Goal: Check status

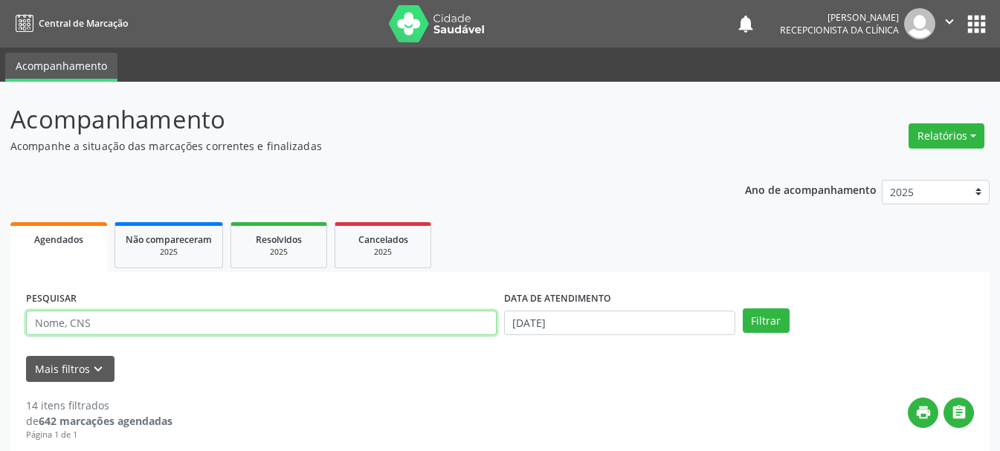
click at [381, 324] on input "text" at bounding box center [261, 323] width 471 height 25
type input "898004875356686"
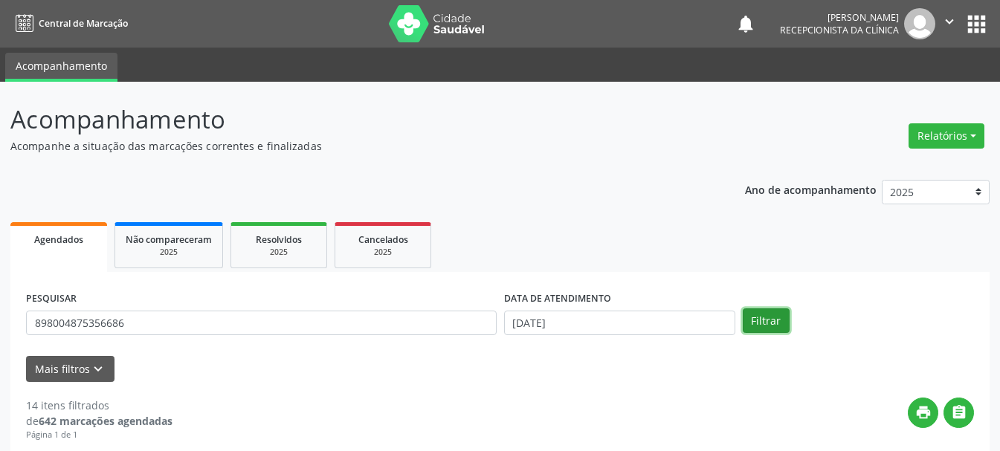
click at [769, 310] on button "Filtrar" at bounding box center [766, 321] width 47 height 25
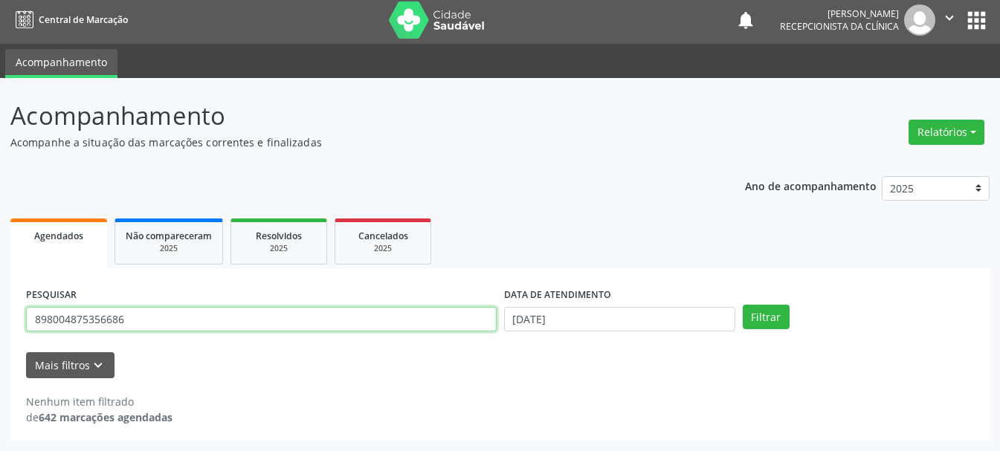
click at [346, 316] on input "898004875356686" at bounding box center [261, 319] width 471 height 25
drag, startPoint x: 242, startPoint y: 308, endPoint x: 10, endPoint y: 318, distance: 232.2
click at [10, 318] on div "PESQUISAR 898004875356686 DATA DE ATENDIMENTO [DATE] Filtrar UNIDADE DE REFERÊN…" at bounding box center [499, 354] width 979 height 173
click at [100, 321] on input "898004875356686" at bounding box center [261, 319] width 471 height 25
click at [171, 324] on input "898004875356686" at bounding box center [261, 319] width 471 height 25
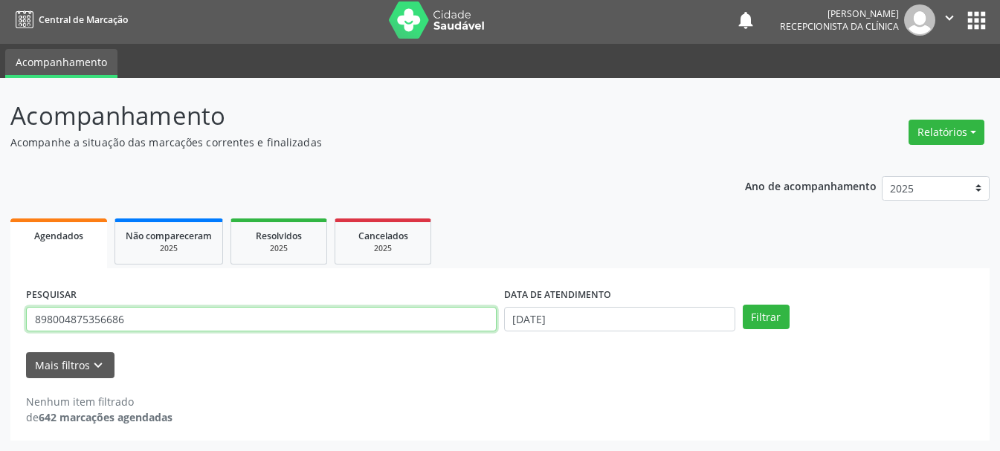
drag, startPoint x: 171, startPoint y: 324, endPoint x: 6, endPoint y: 323, distance: 165.1
click at [6, 323] on div "Acompanhamento Acompanhe a situação das marcações correntes e finalizadas Relat…" at bounding box center [500, 264] width 1000 height 373
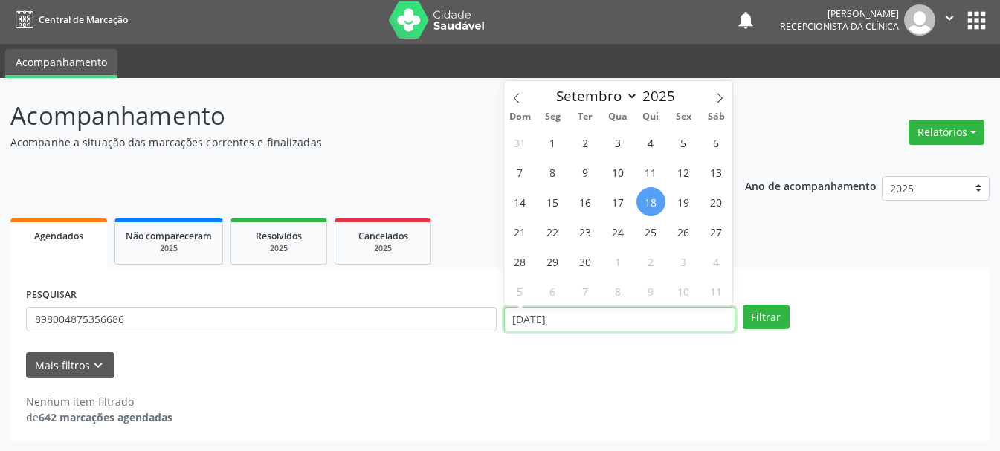
click at [708, 316] on input "[DATE]" at bounding box center [619, 319] width 231 height 25
click at [560, 236] on span "22" at bounding box center [552, 231] width 29 height 29
type input "22/09/2025"
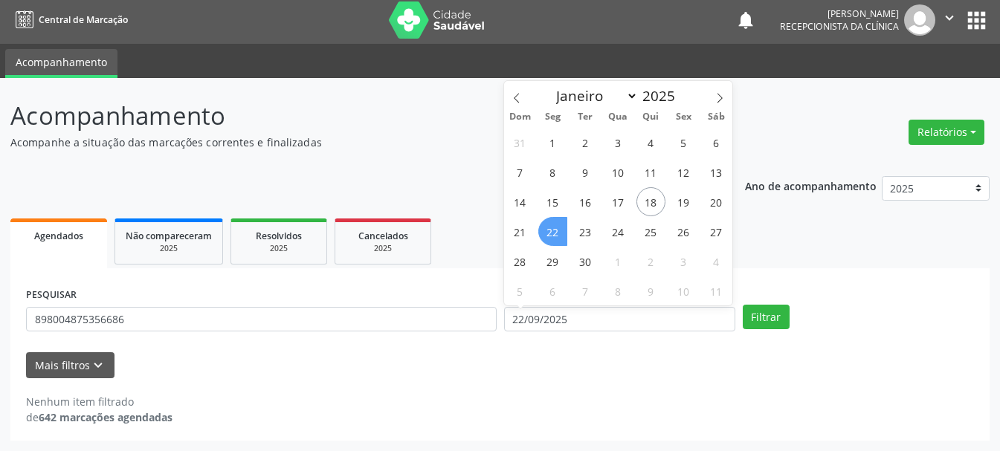
click at [560, 236] on span "22" at bounding box center [552, 231] width 29 height 29
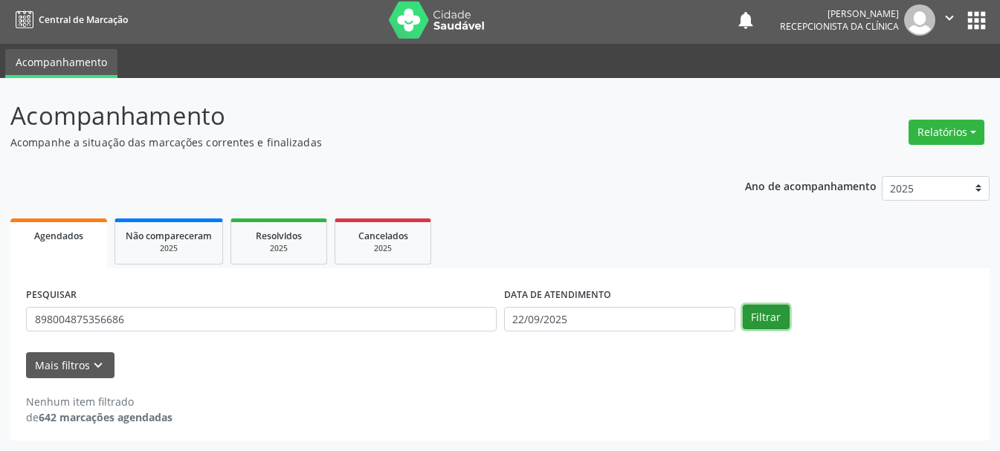
click at [755, 305] on button "Filtrar" at bounding box center [766, 317] width 47 height 25
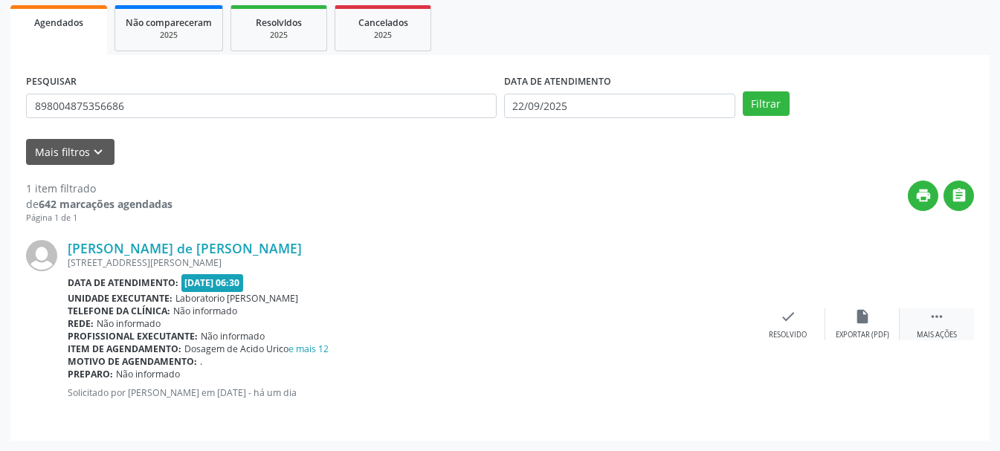
click at [947, 326] on div " Mais ações" at bounding box center [937, 325] width 74 height 32
click at [715, 326] on div "print Imprimir" at bounding box center [714, 325] width 74 height 32
